Goal: Information Seeking & Learning: Learn about a topic

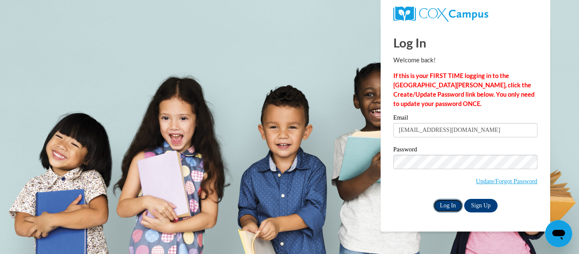
click at [452, 203] on input "Log In" at bounding box center [448, 206] width 30 height 14
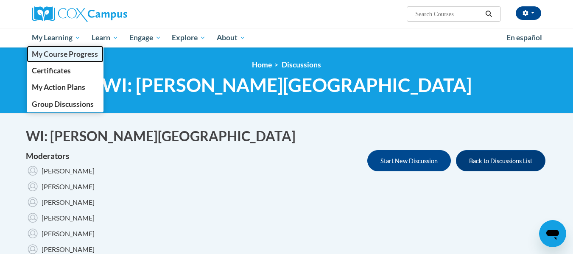
click at [71, 50] on span "My Course Progress" at bounding box center [65, 54] width 66 height 9
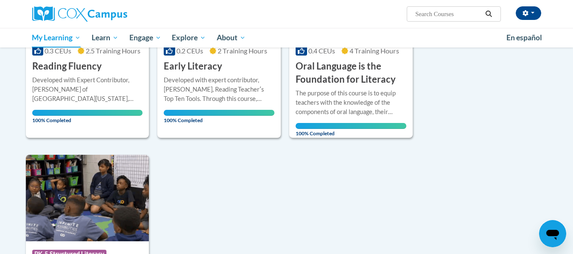
scroll to position [222, 0]
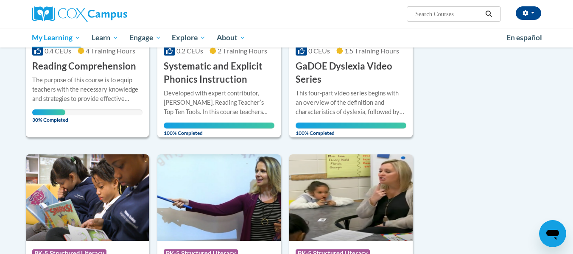
click at [62, 70] on h3 "Reading Comprehension" at bounding box center [84, 66] width 104 height 13
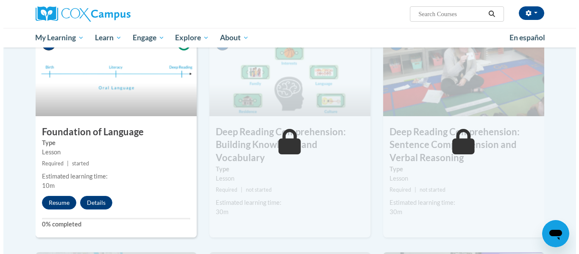
scroll to position [441, 0]
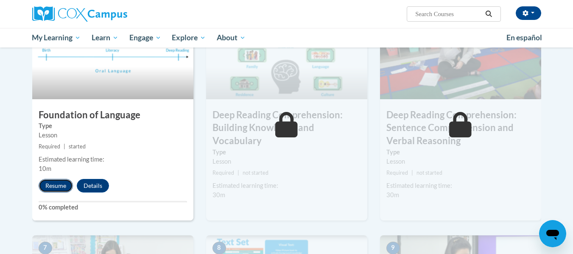
click at [46, 183] on button "Resume" at bounding box center [56, 186] width 34 height 14
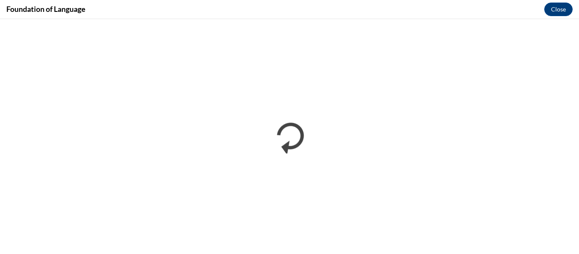
scroll to position [0, 0]
click at [387, 7] on div "Foundation of Language Close" at bounding box center [289, 9] width 579 height 19
click at [556, 10] on button "Close" at bounding box center [558, 10] width 28 height 14
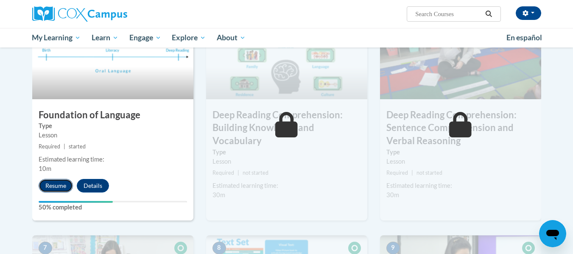
click at [61, 184] on button "Resume" at bounding box center [56, 186] width 34 height 14
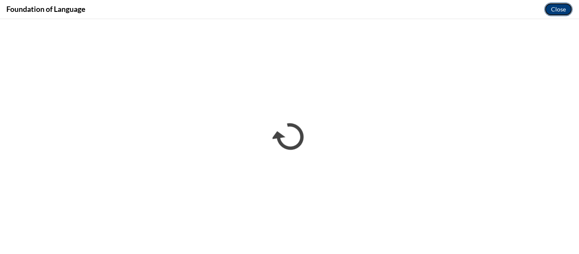
click at [561, 6] on button "Close" at bounding box center [558, 10] width 28 height 14
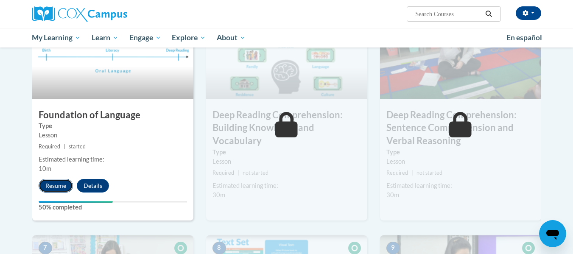
click at [57, 187] on button "Resume" at bounding box center [56, 186] width 34 height 14
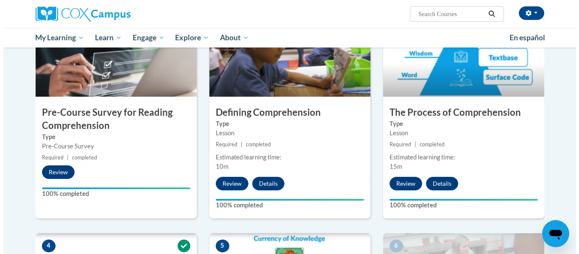
scroll to position [444, 0]
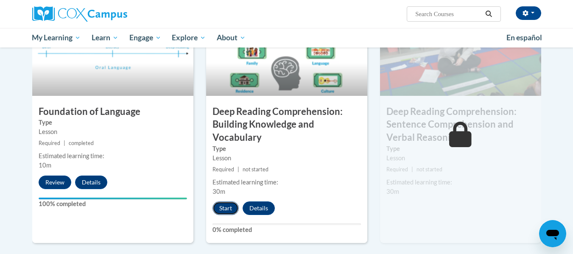
click at [222, 209] on button "Start" at bounding box center [225, 208] width 26 height 14
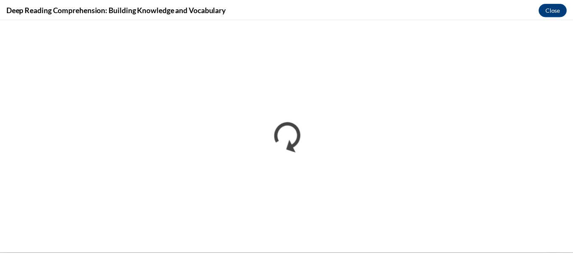
scroll to position [0, 0]
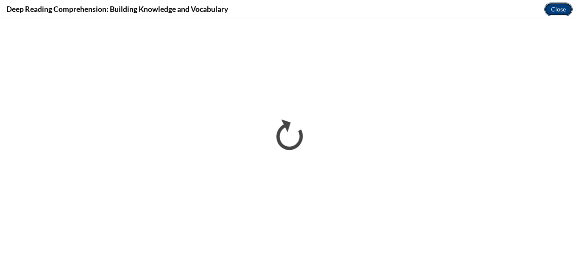
click at [562, 6] on button "Close" at bounding box center [558, 10] width 28 height 14
